Goal: Task Accomplishment & Management: Manage account settings

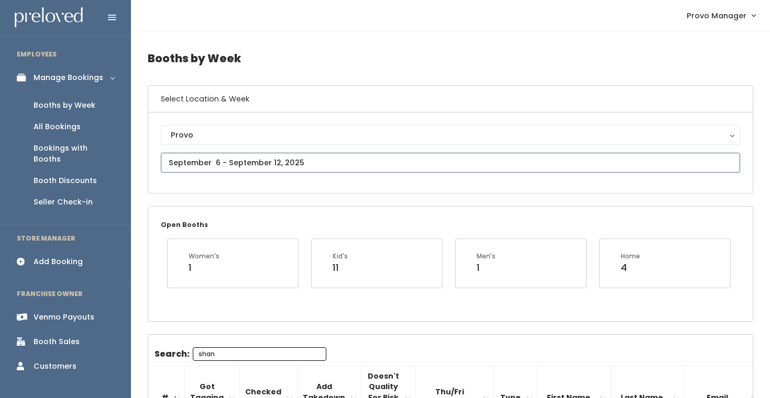
click at [241, 163] on input "text" at bounding box center [450, 163] width 579 height 20
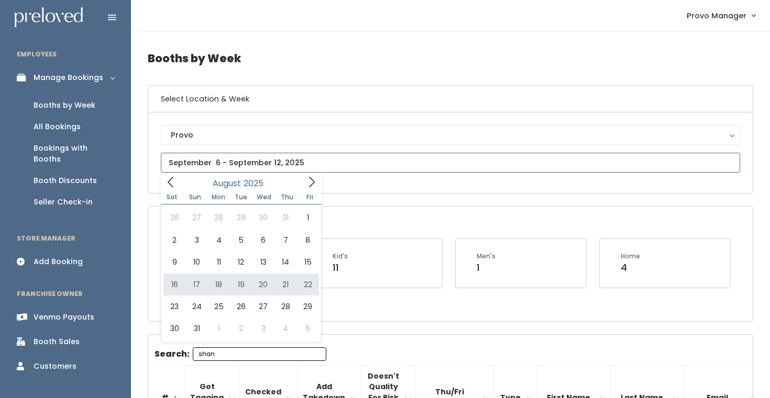
type input "August 16 to August 22"
